Goal: Task Accomplishment & Management: Manage account settings

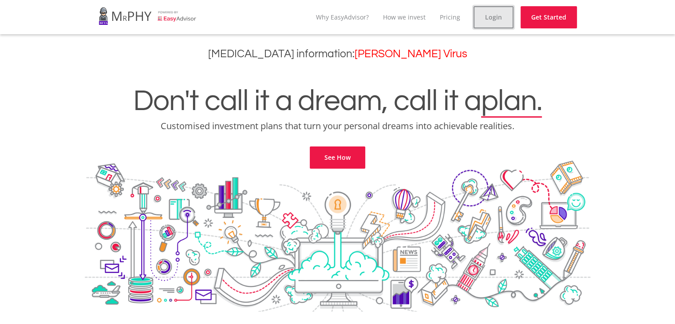
click at [498, 19] on link "Login" at bounding box center [494, 17] width 40 height 22
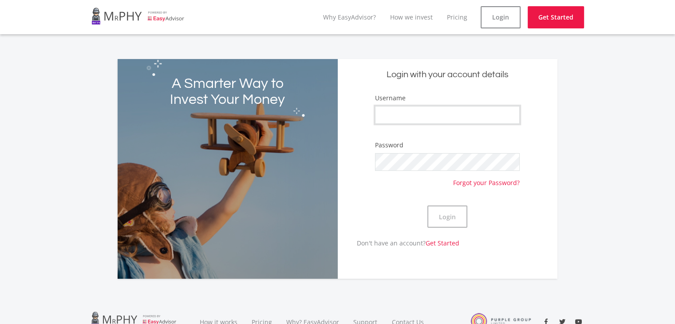
click at [412, 108] on input "Username" at bounding box center [447, 115] width 145 height 18
type input "[PERSON_NAME]"
